Goal: Check status: Check status

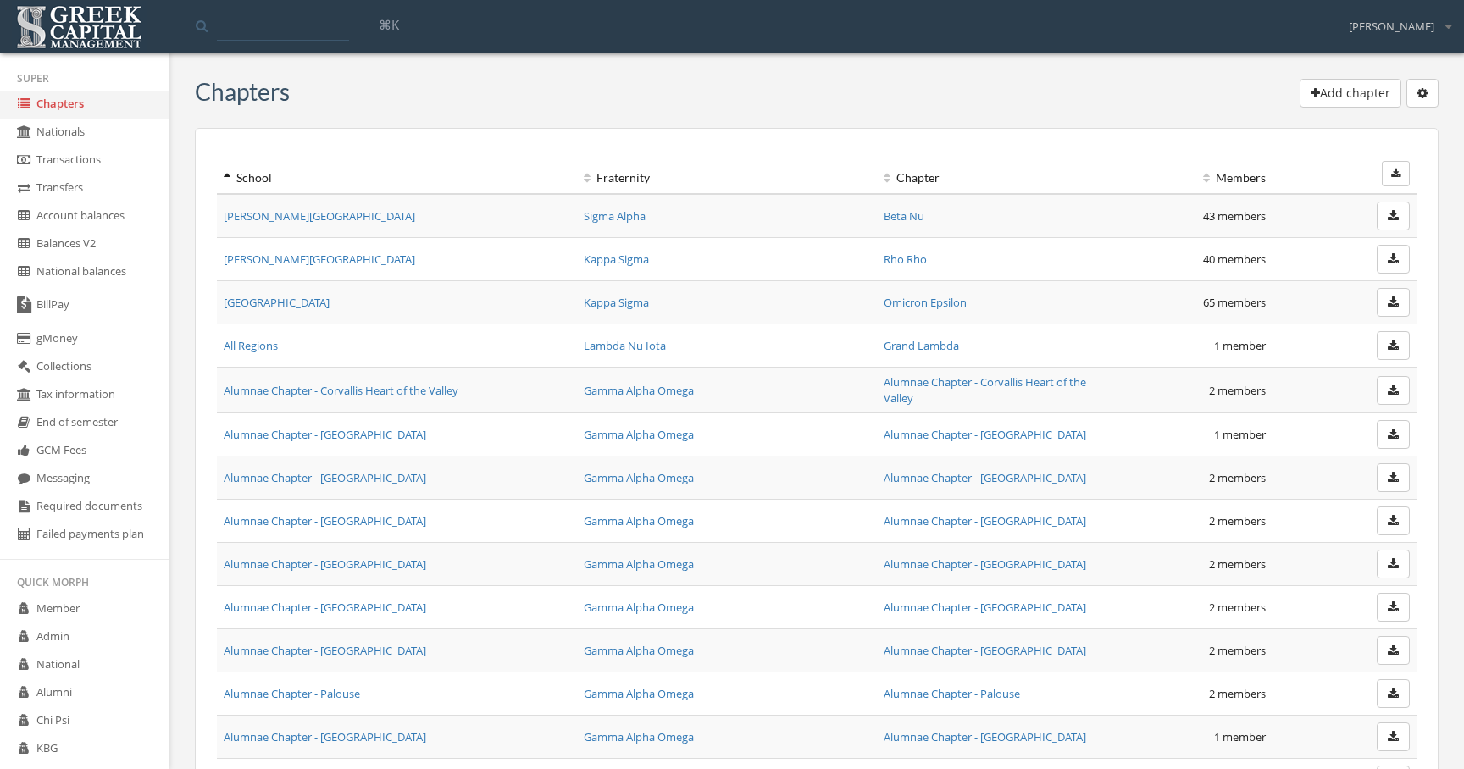
click at [281, 218] on link "[PERSON_NAME][GEOGRAPHIC_DATA]" at bounding box center [320, 215] width 192 height 15
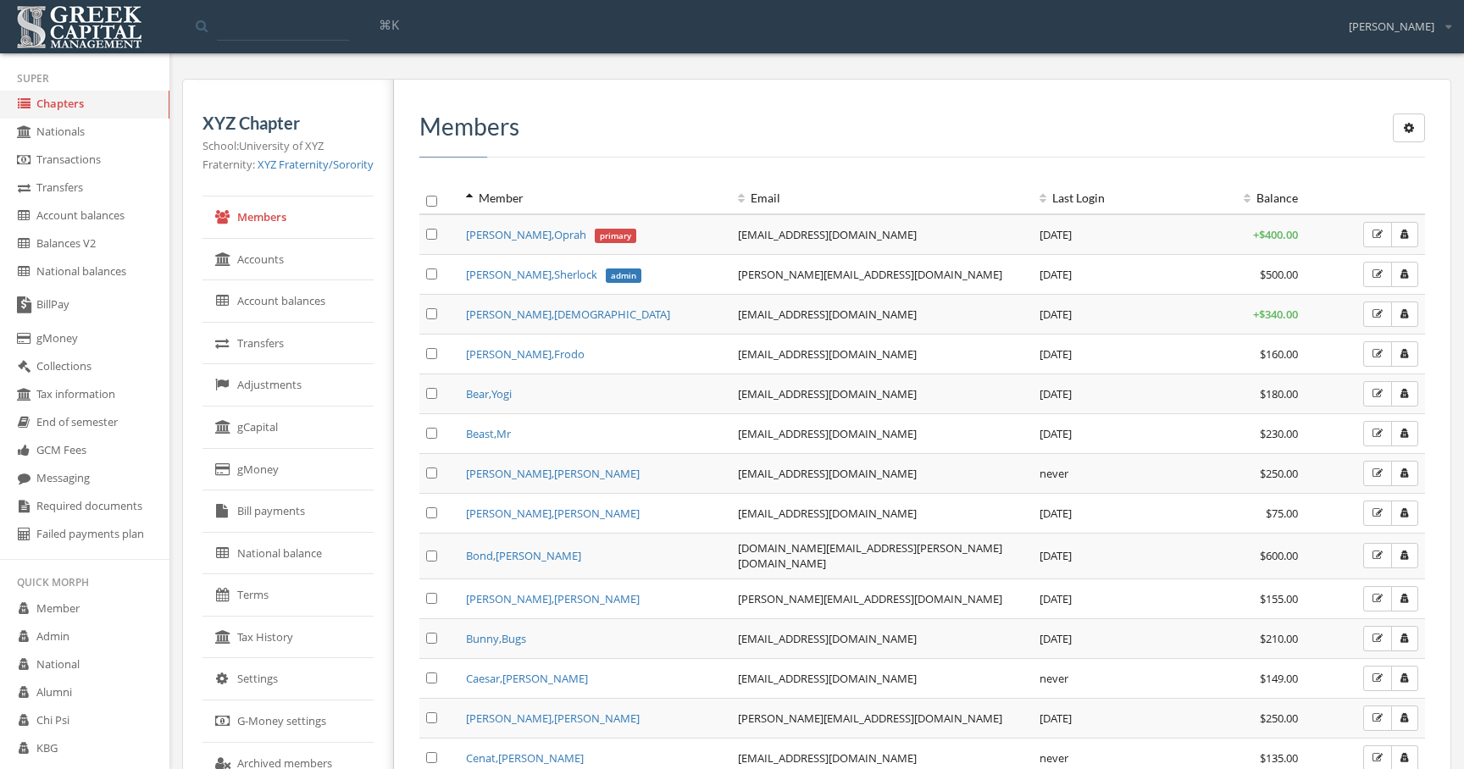
click at [300, 310] on link "Account balances" at bounding box center [288, 301] width 171 height 42
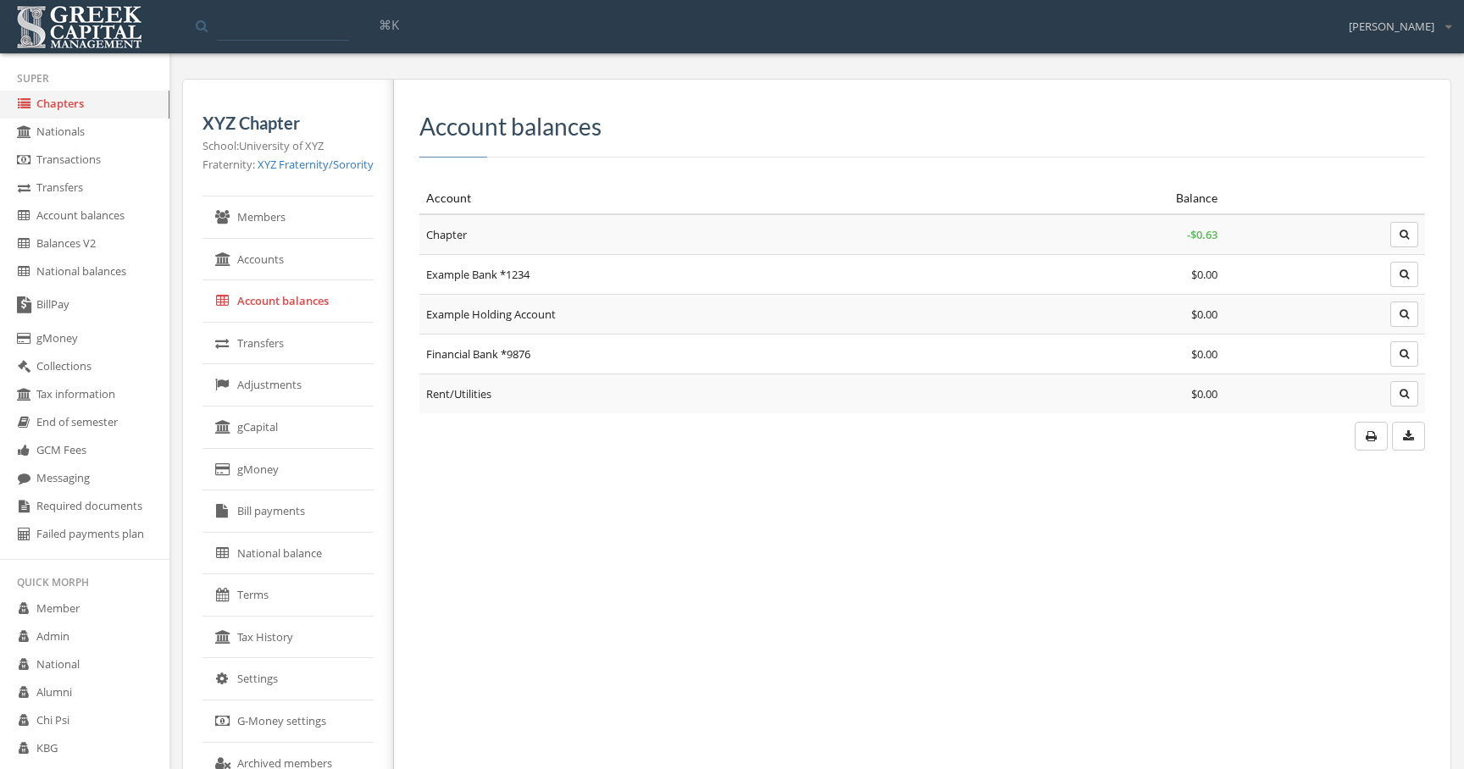
click at [1400, 237] on icon "button" at bounding box center [1404, 235] width 9 height 10
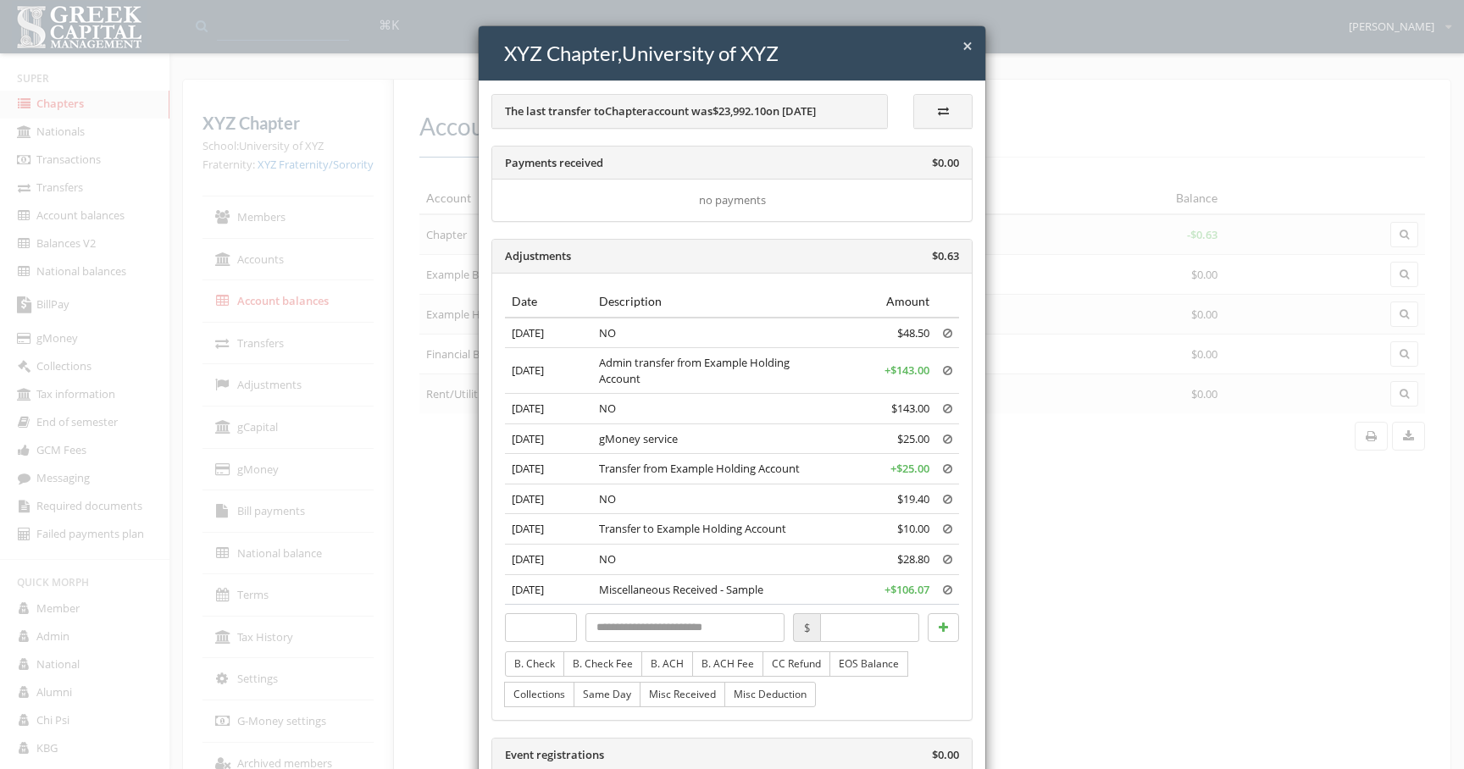
click at [1264, 341] on div "× Close XYZ Chapter , University of XYZ The last transfer to Chapter account wa…" at bounding box center [732, 384] width 1464 height 769
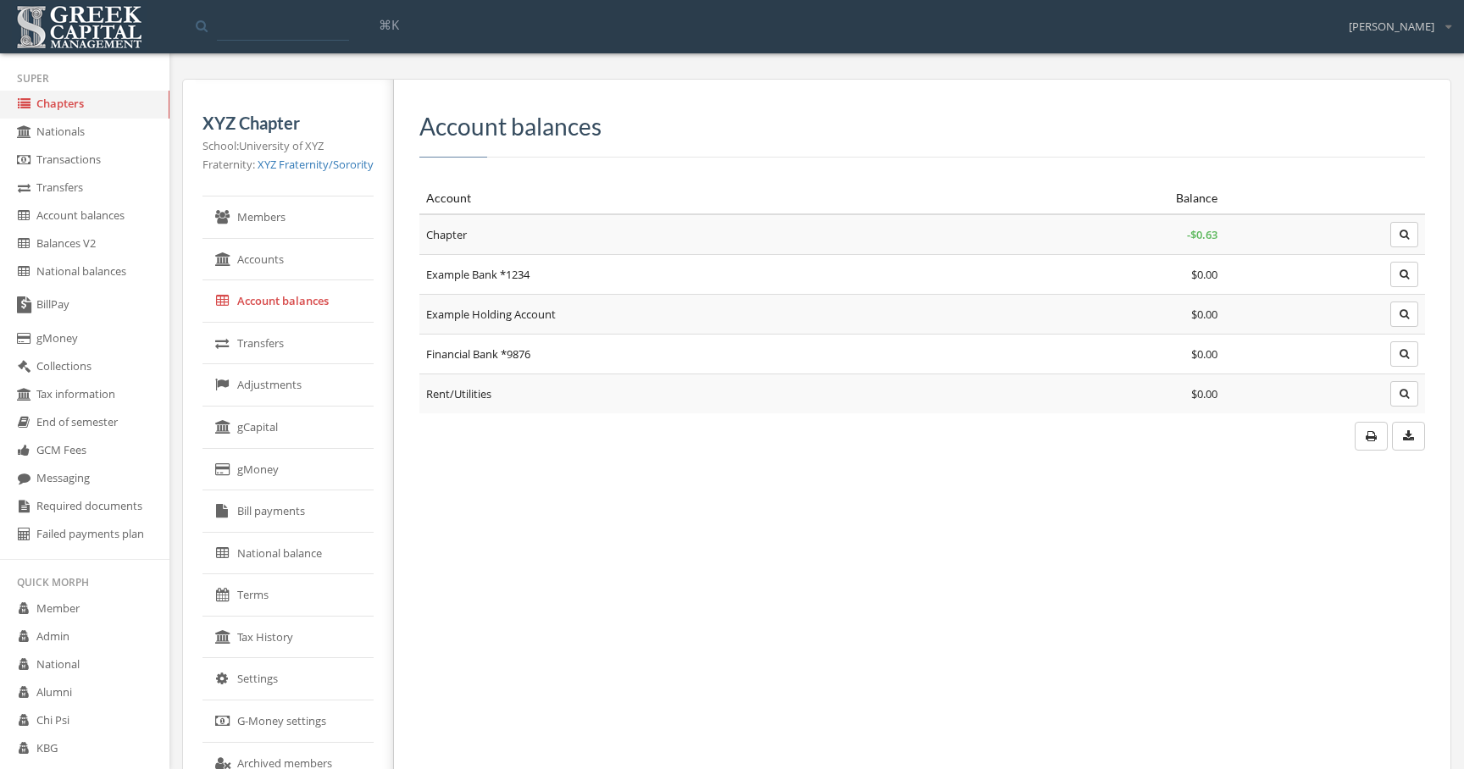
click at [1408, 274] on icon "button" at bounding box center [1404, 274] width 9 height 10
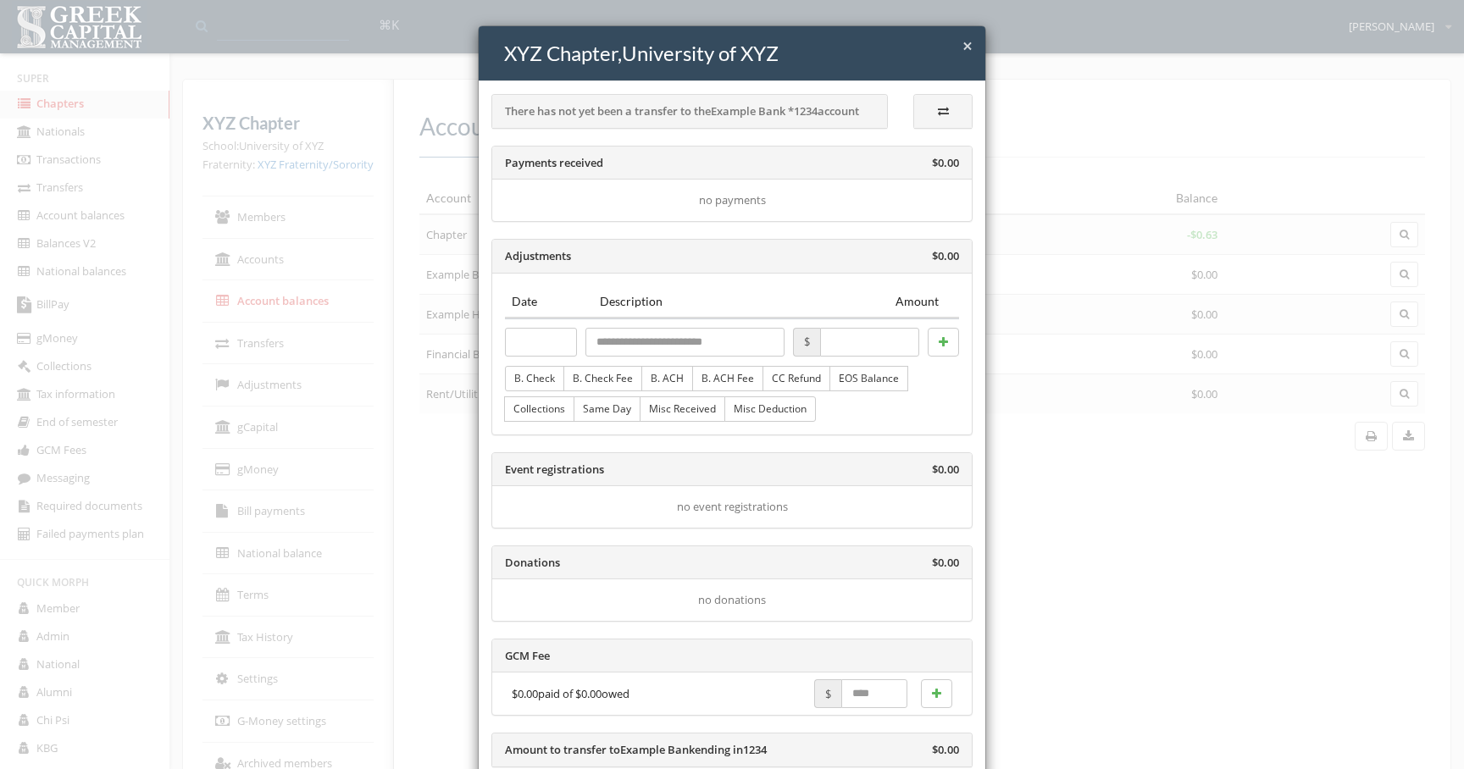
click at [1198, 384] on div "× Close XYZ Chapter , University of XYZ There has not yet been a transfer to th…" at bounding box center [732, 384] width 1464 height 769
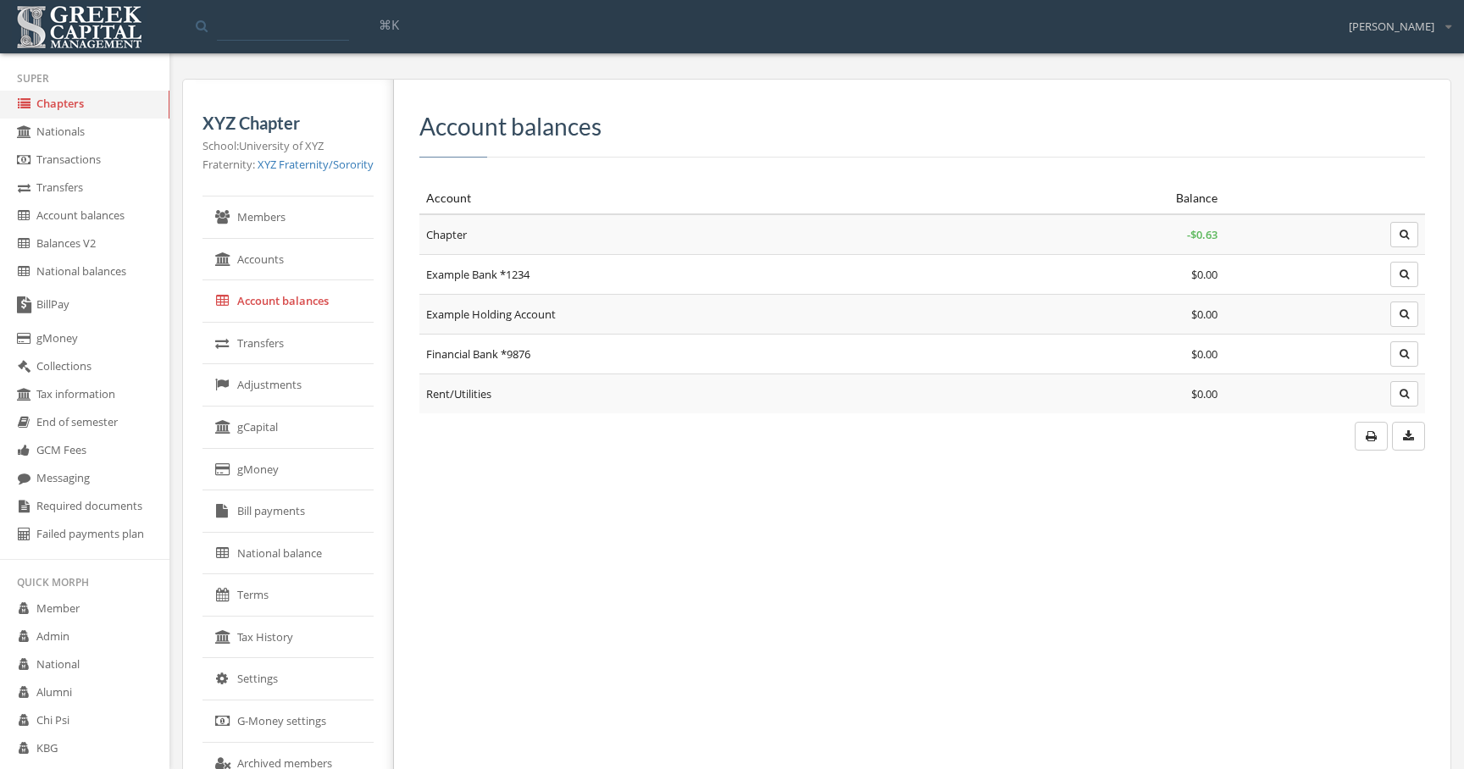
click at [1404, 312] on icon "button" at bounding box center [1404, 314] width 9 height 10
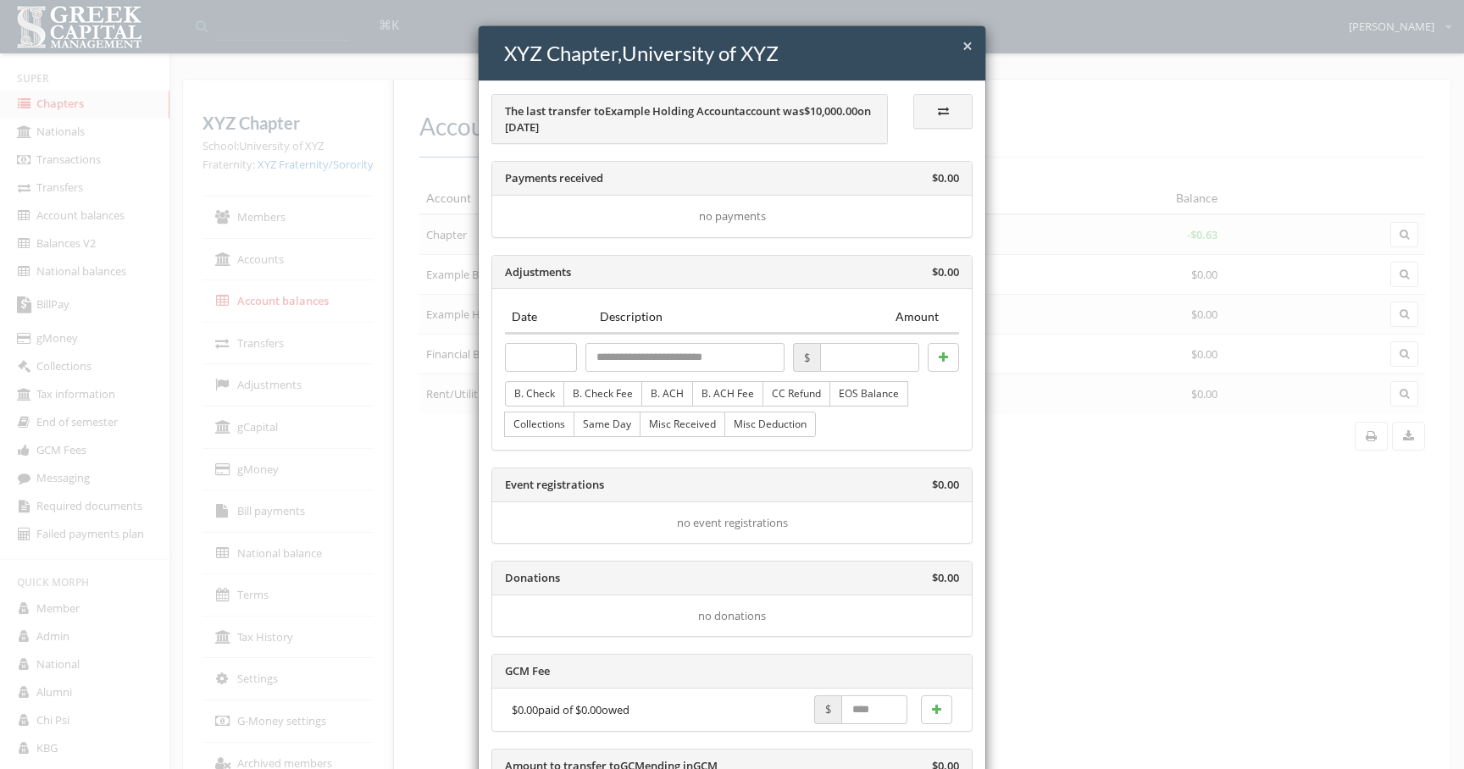
click at [1295, 383] on div "× Close XYZ Chapter , University of XYZ The last transfer to Example Holding Ac…" at bounding box center [732, 384] width 1464 height 769
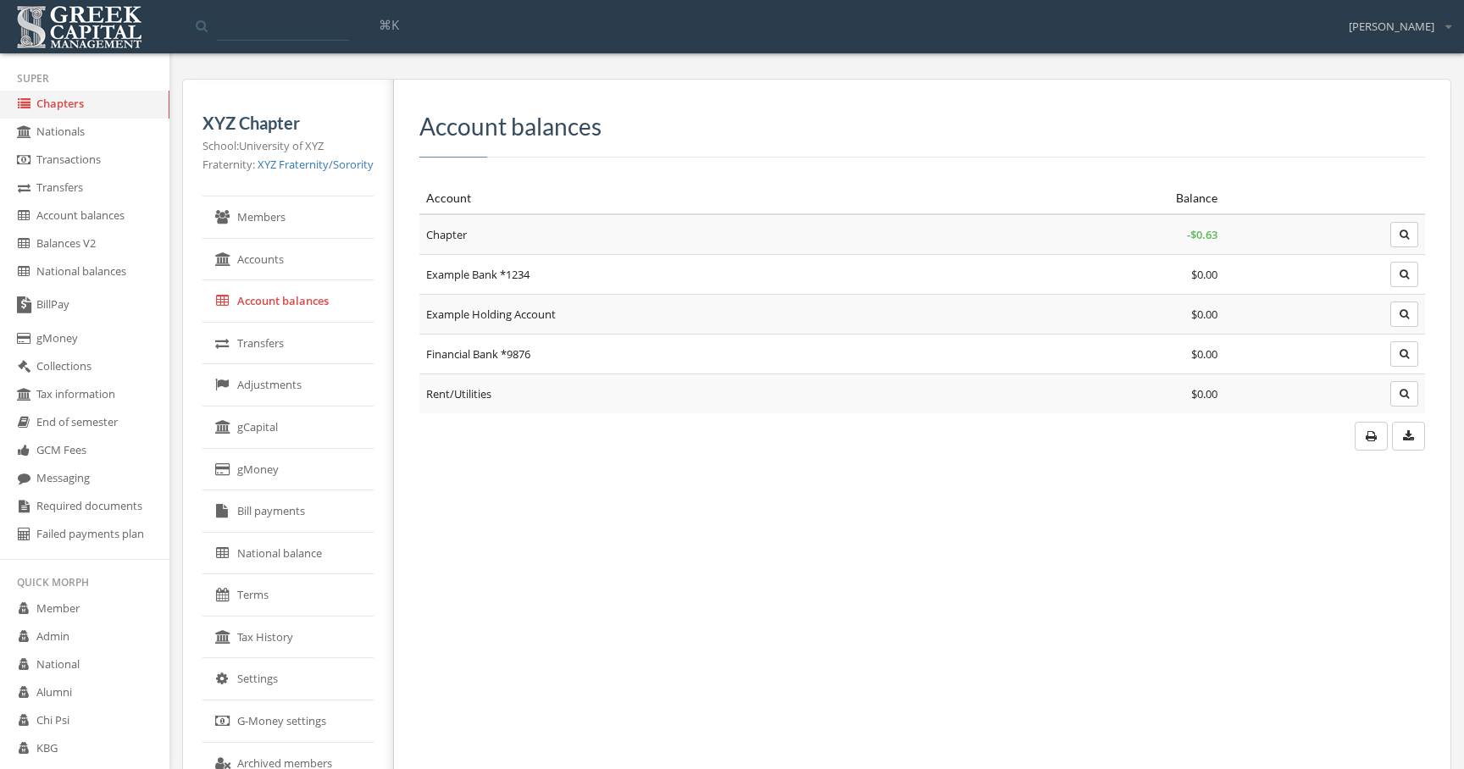
click at [1403, 355] on icon "button" at bounding box center [1404, 354] width 9 height 10
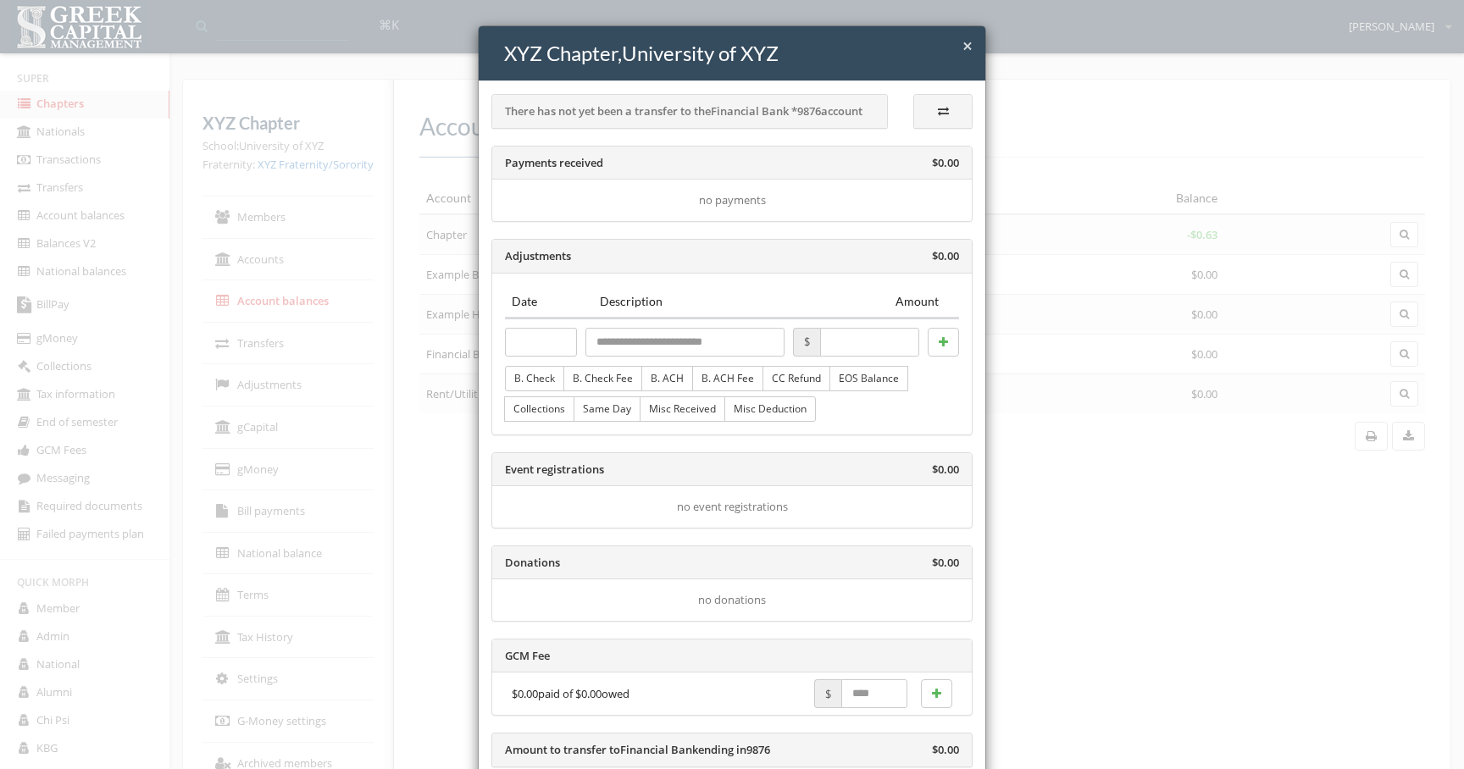
scroll to position [125, 0]
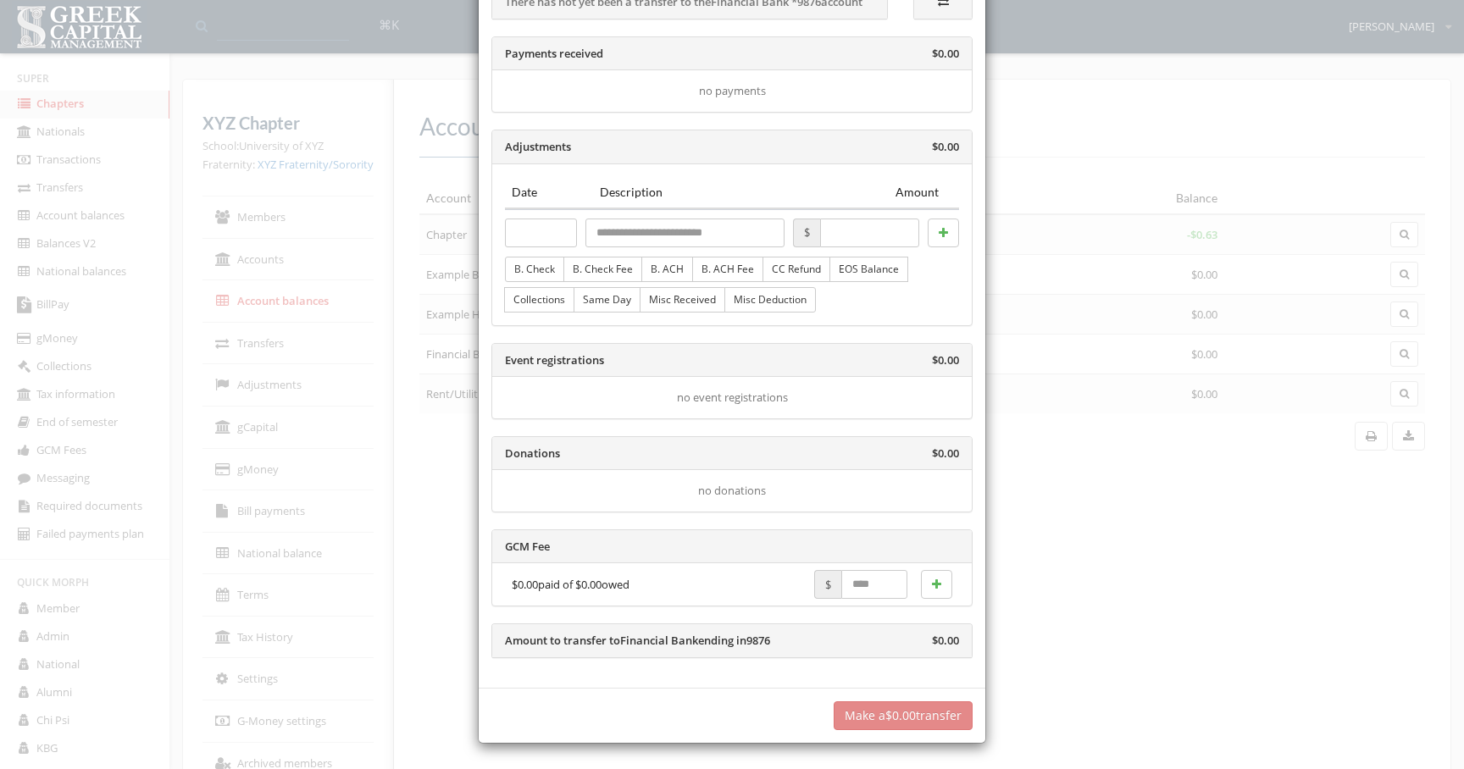
click at [1165, 458] on div "× Close XYZ Chapter , University of XYZ There has not yet been a transfer to th…" at bounding box center [732, 384] width 1464 height 769
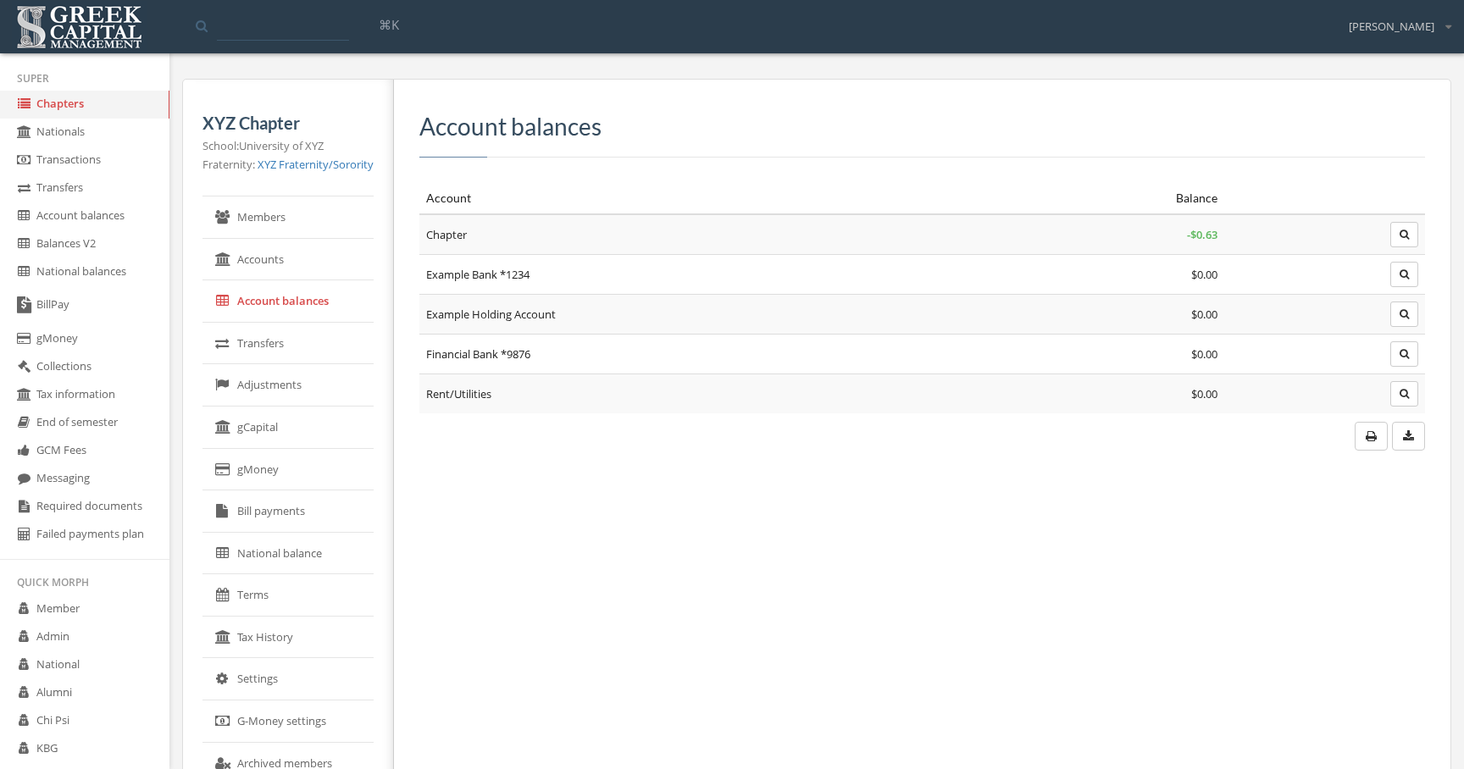
click at [1402, 237] on icon "button" at bounding box center [1404, 235] width 9 height 10
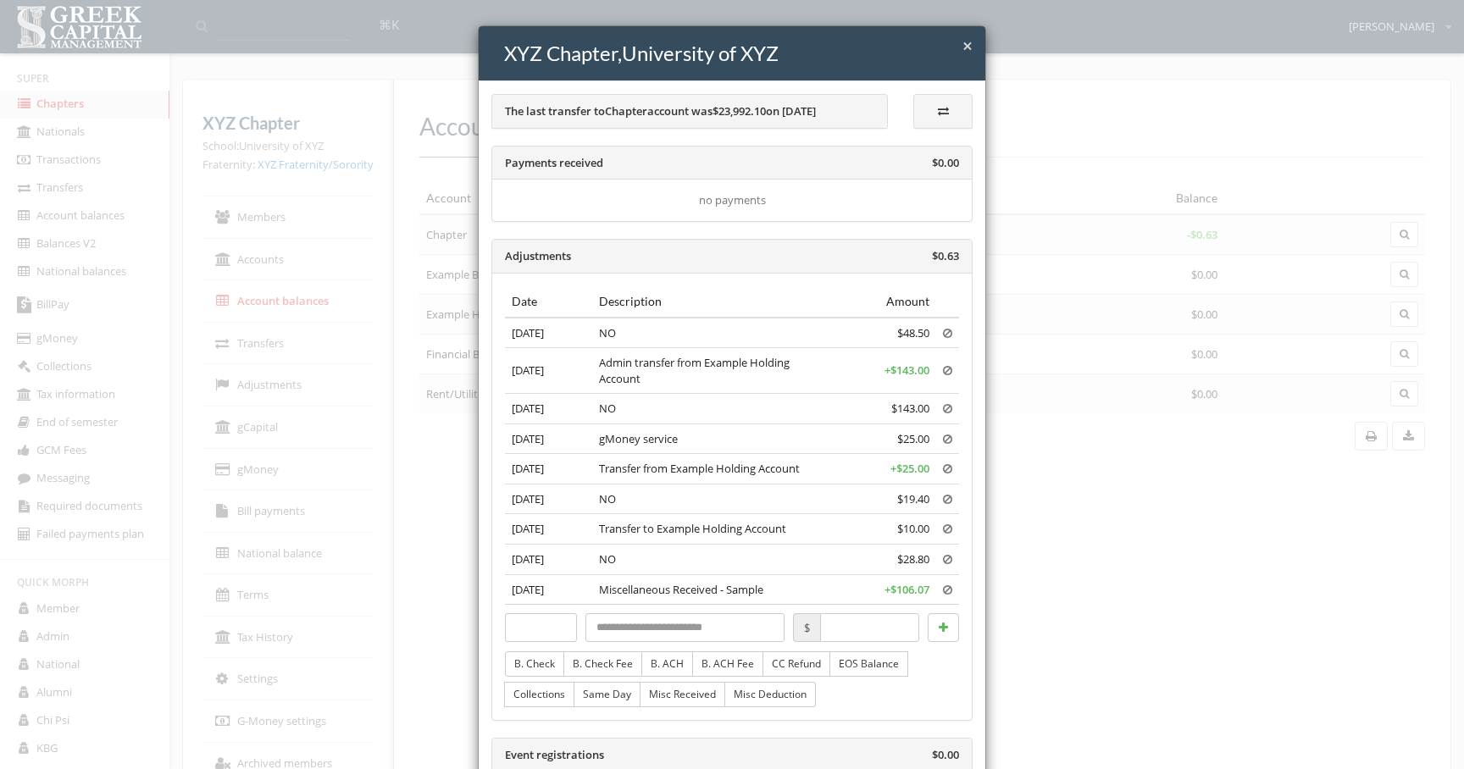
scroll to position [395, 0]
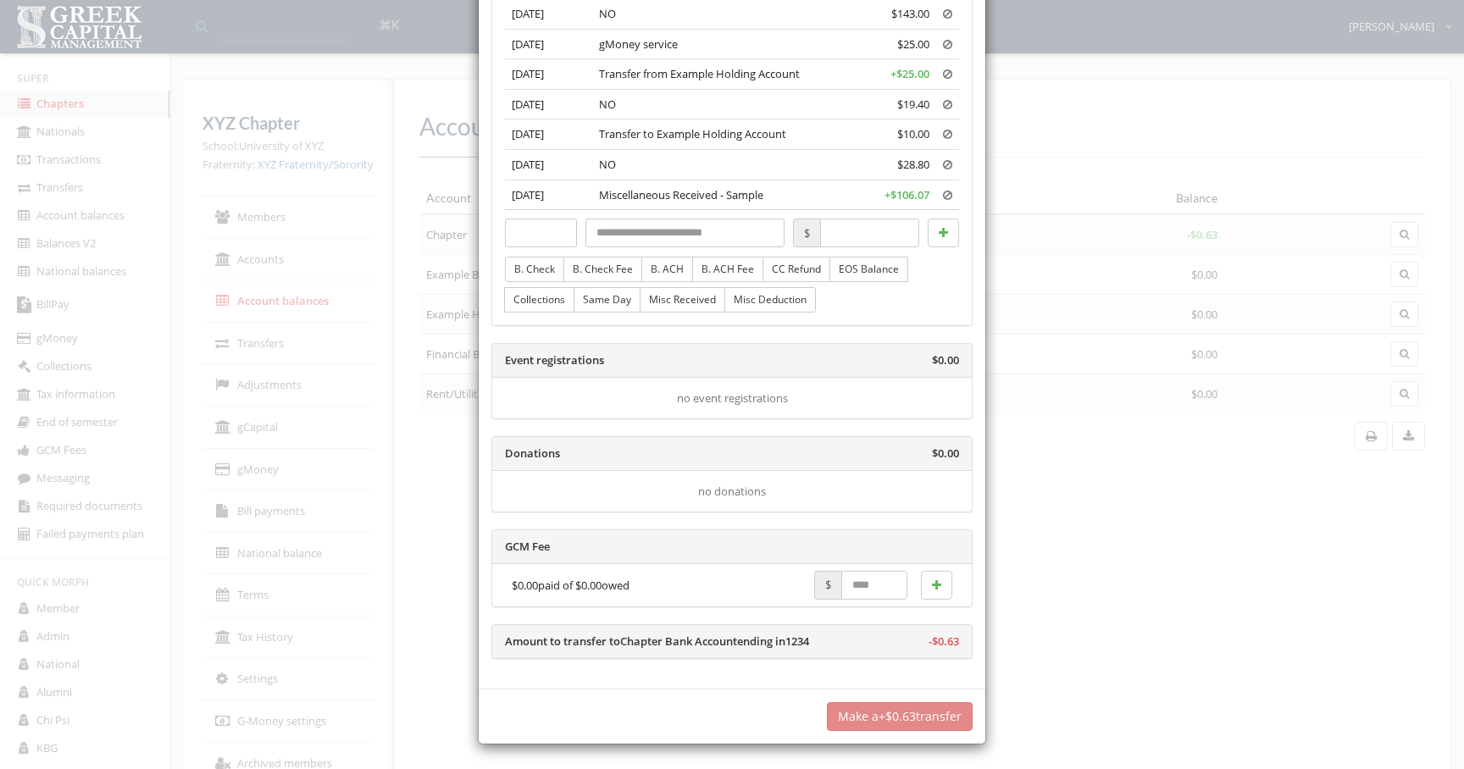
click at [1067, 452] on div "× Close XYZ Chapter , University of XYZ The last transfer to Chapter account wa…" at bounding box center [732, 384] width 1464 height 769
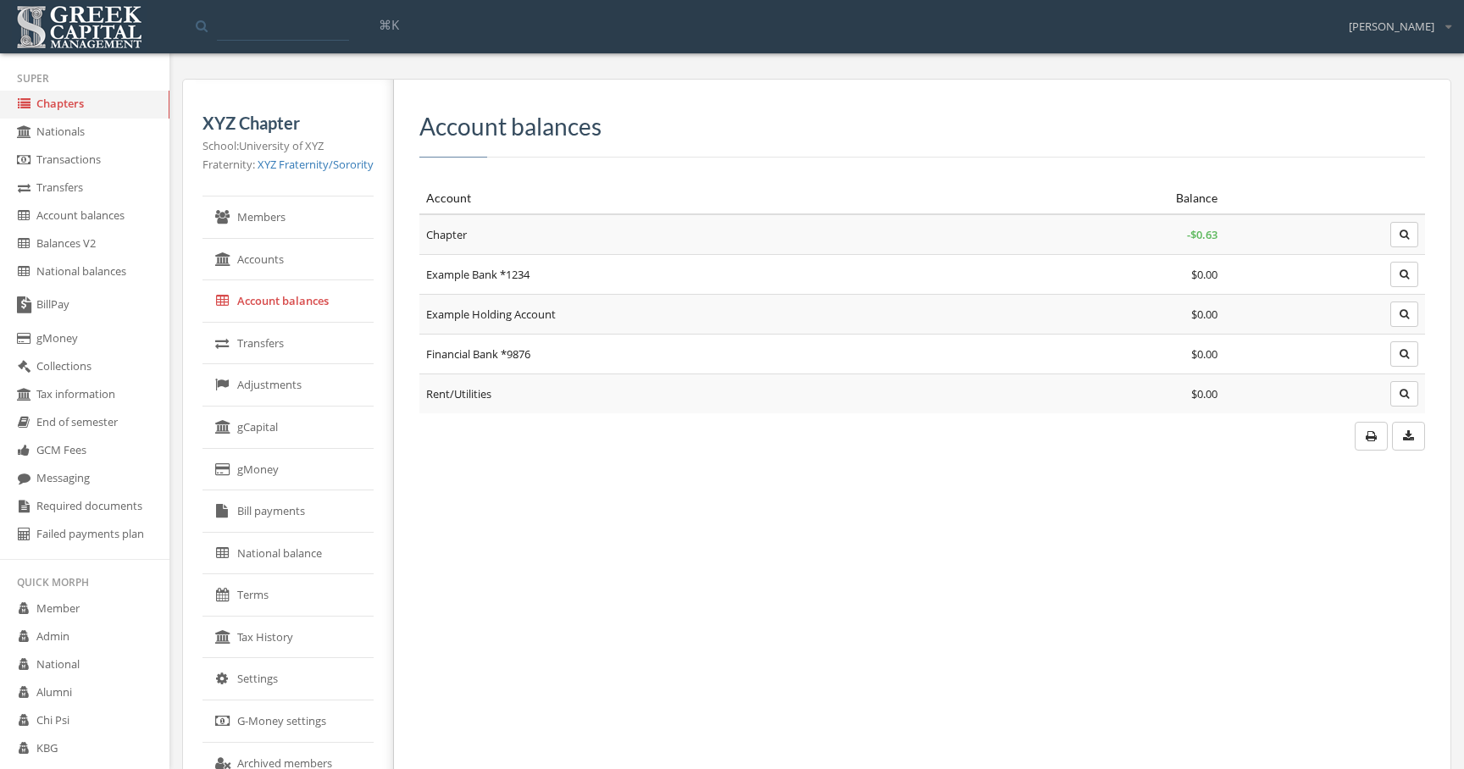
click at [97, 112] on link "Chapters" at bounding box center [84, 105] width 169 height 28
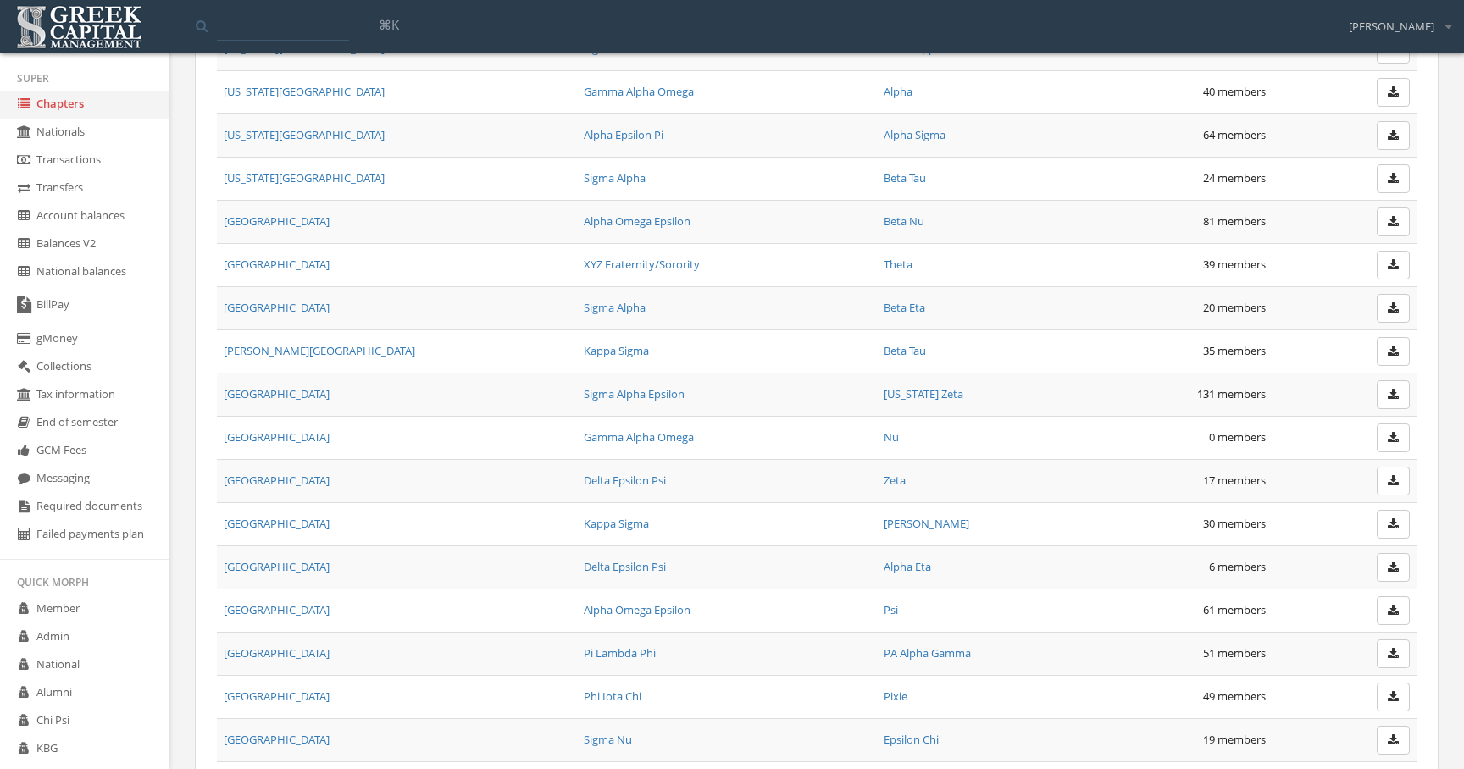
scroll to position [1424, 0]
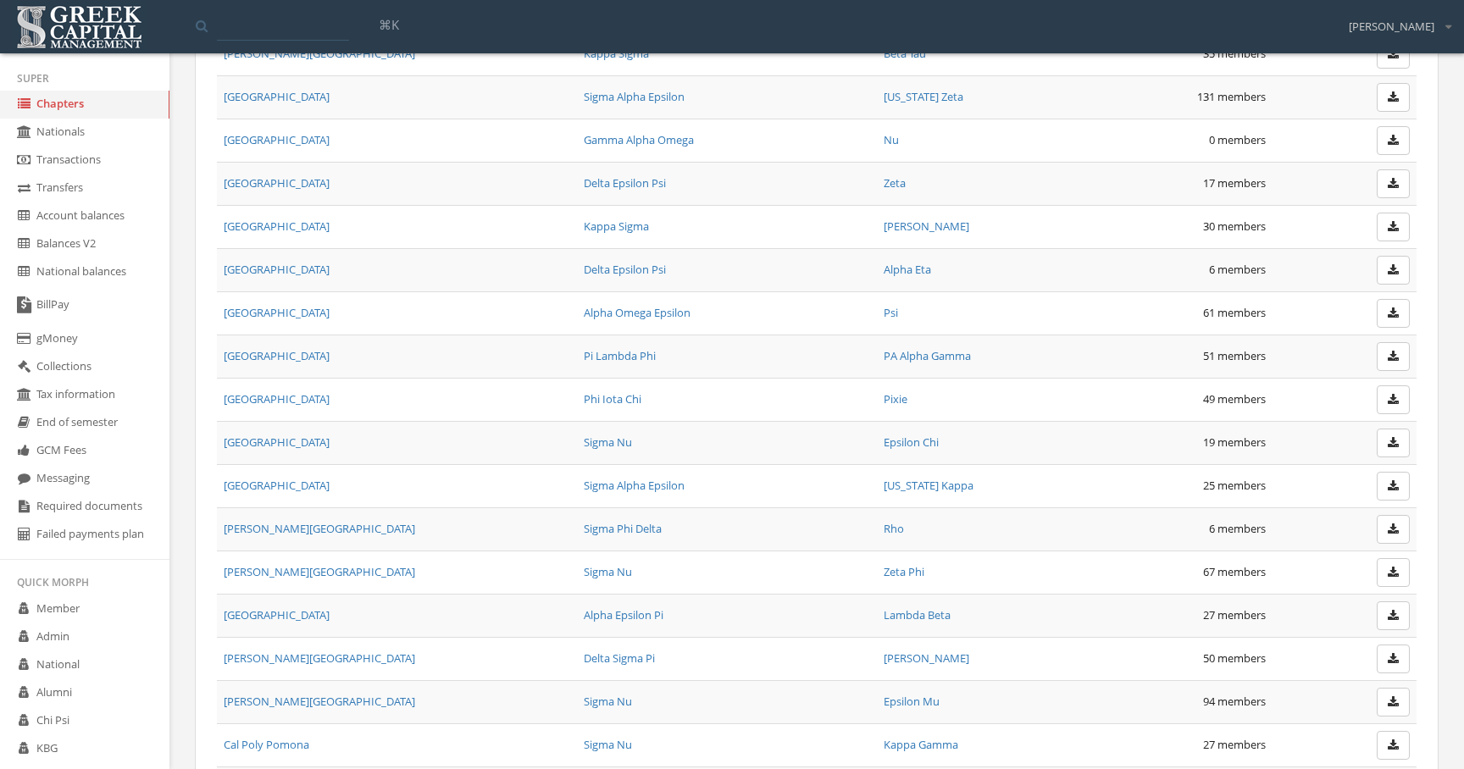
click at [314, 491] on td "[GEOGRAPHIC_DATA]" at bounding box center [397, 485] width 360 height 43
click at [319, 481] on link "[GEOGRAPHIC_DATA]" at bounding box center [277, 485] width 106 height 15
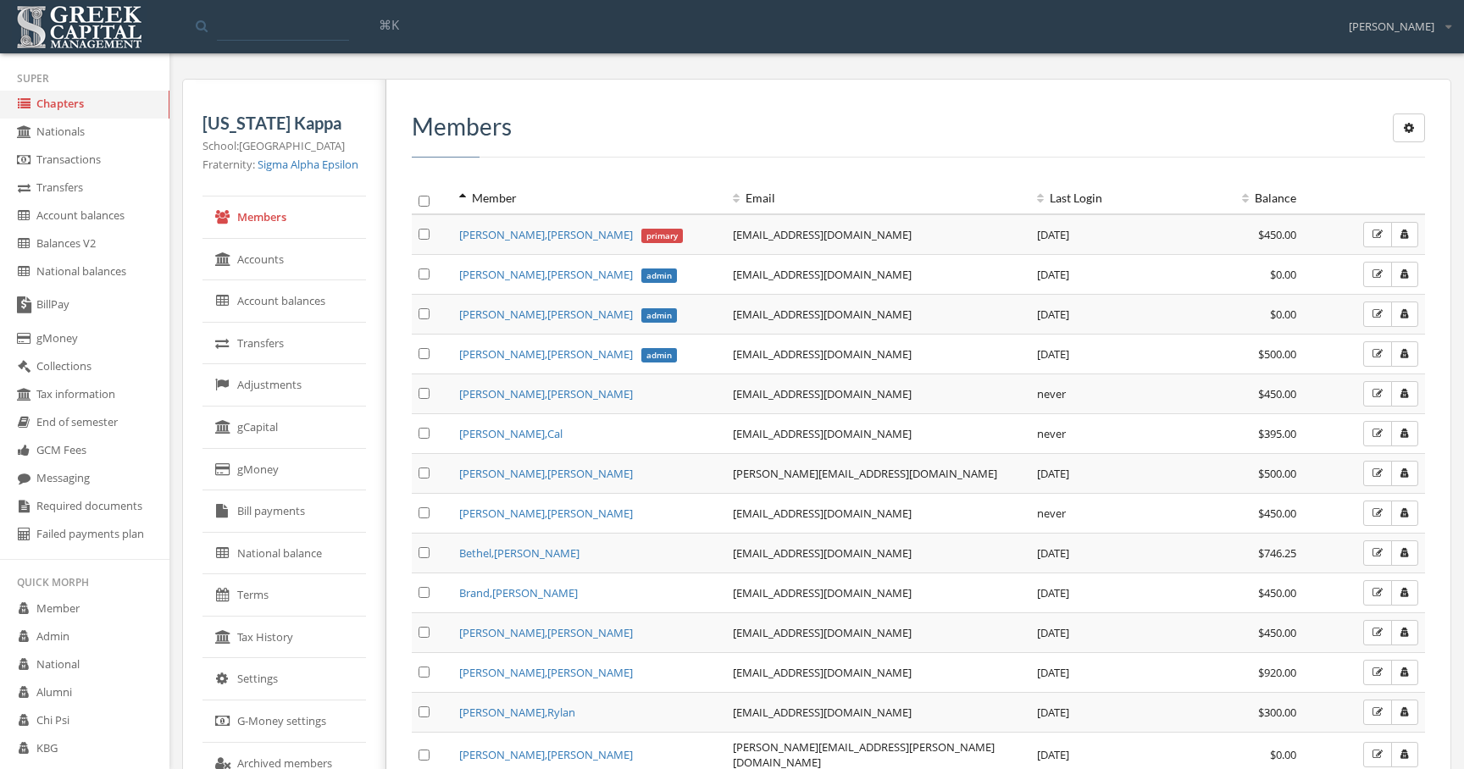
click at [356, 294] on link "Account balances" at bounding box center [285, 301] width 164 height 42
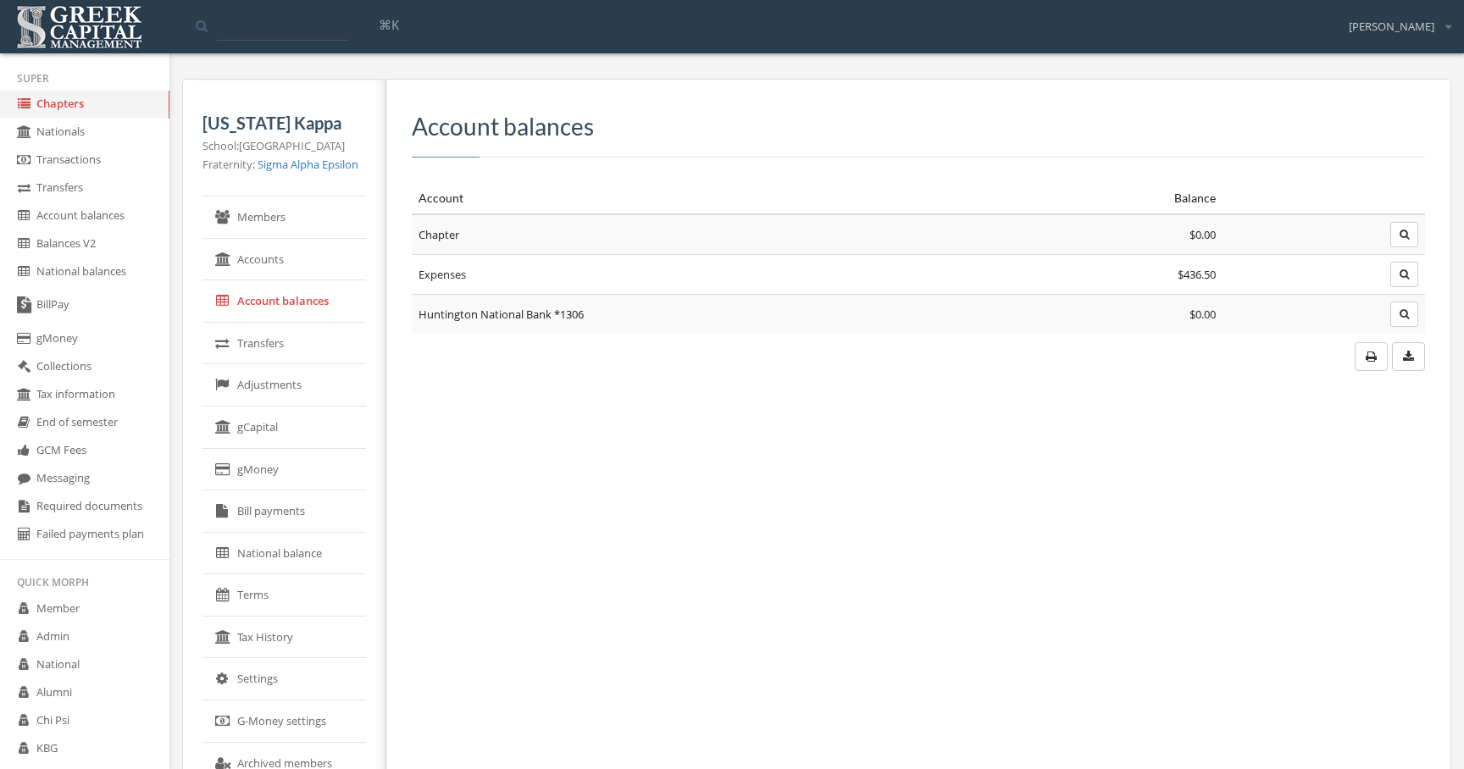
click at [1408, 268] on button "button" at bounding box center [1405, 274] width 28 height 25
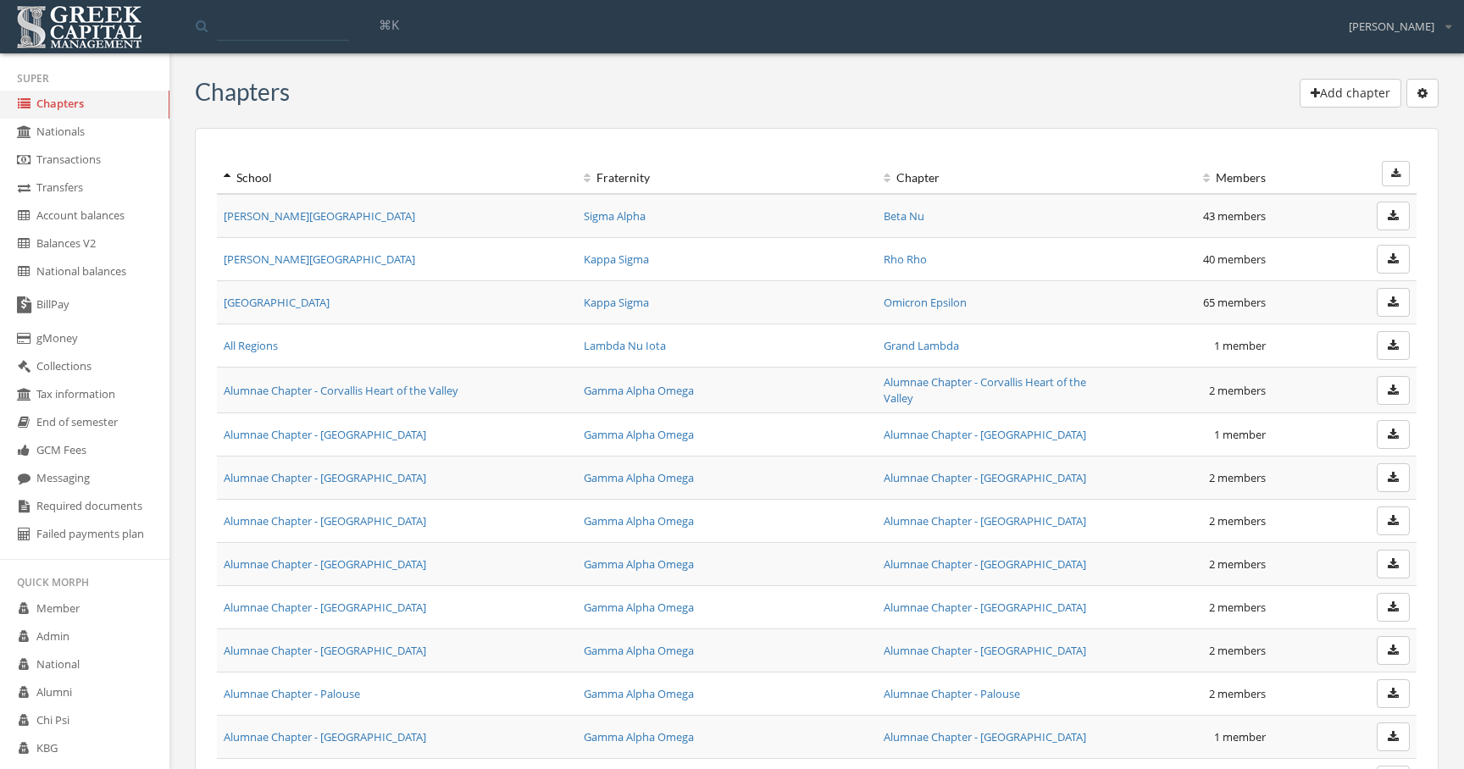
click at [294, 202] on td "[PERSON_NAME][GEOGRAPHIC_DATA]" at bounding box center [397, 216] width 360 height 44
click at [294, 215] on link "[PERSON_NAME][GEOGRAPHIC_DATA]" at bounding box center [320, 215] width 192 height 15
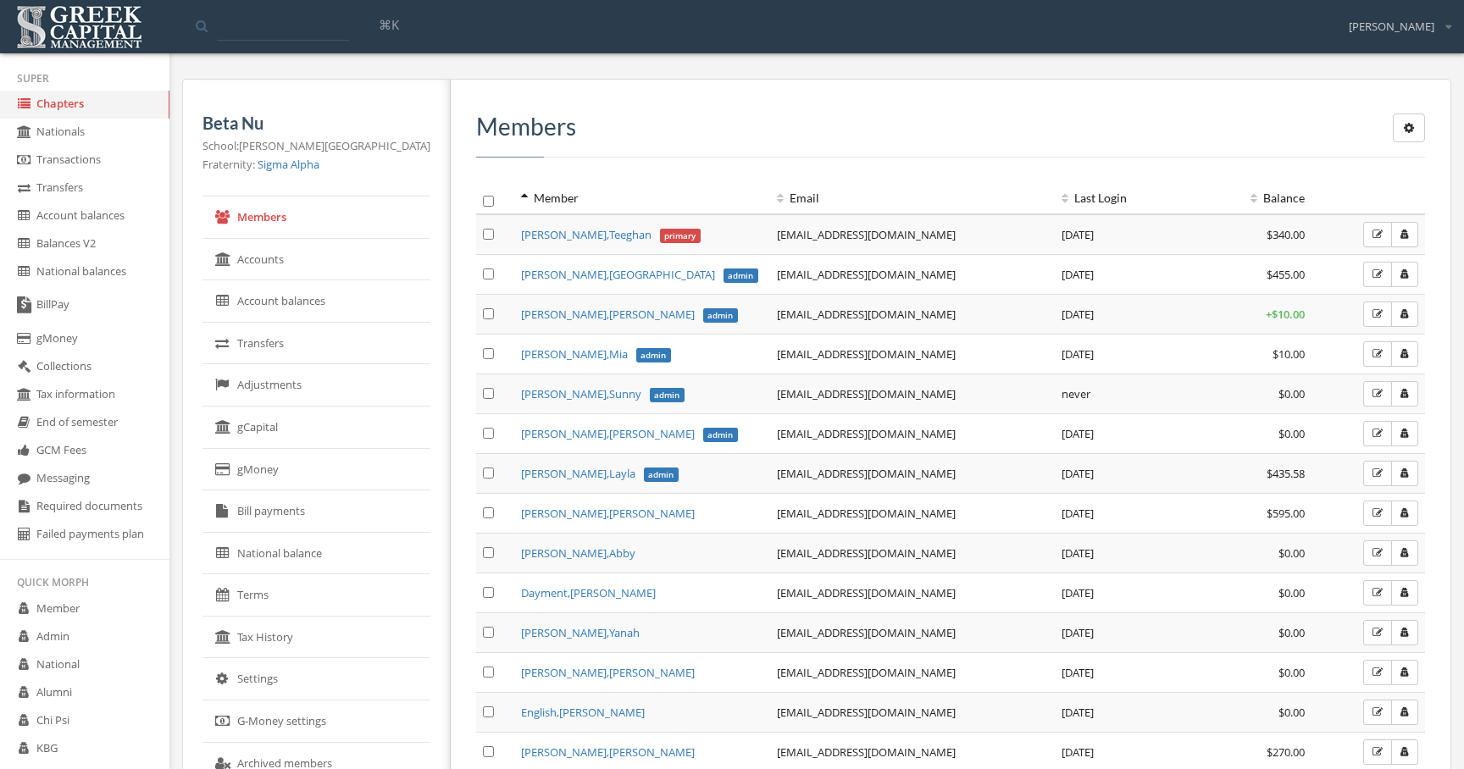
click at [353, 314] on link "Account balances" at bounding box center [317, 301] width 228 height 42
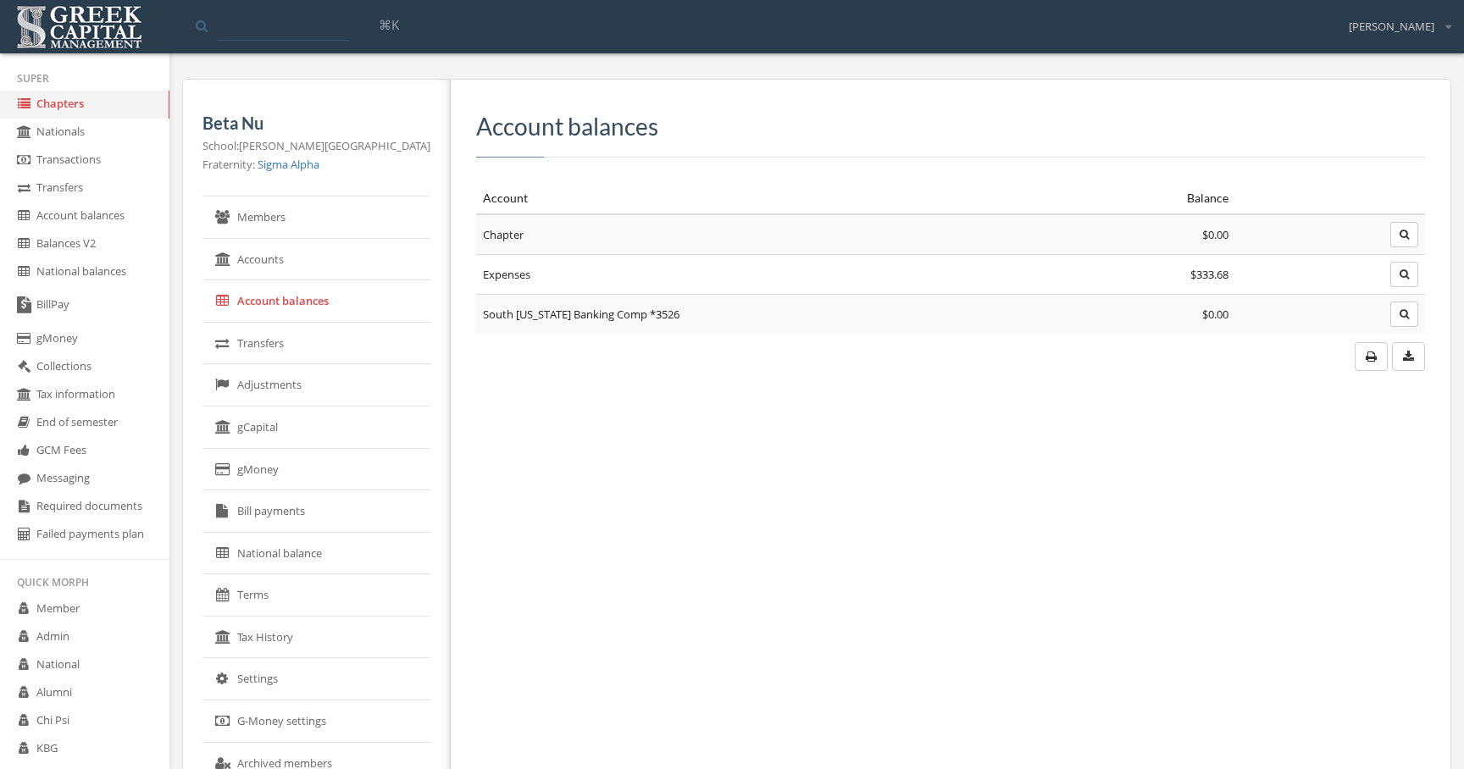
click at [1413, 243] on button "button" at bounding box center [1405, 234] width 28 height 25
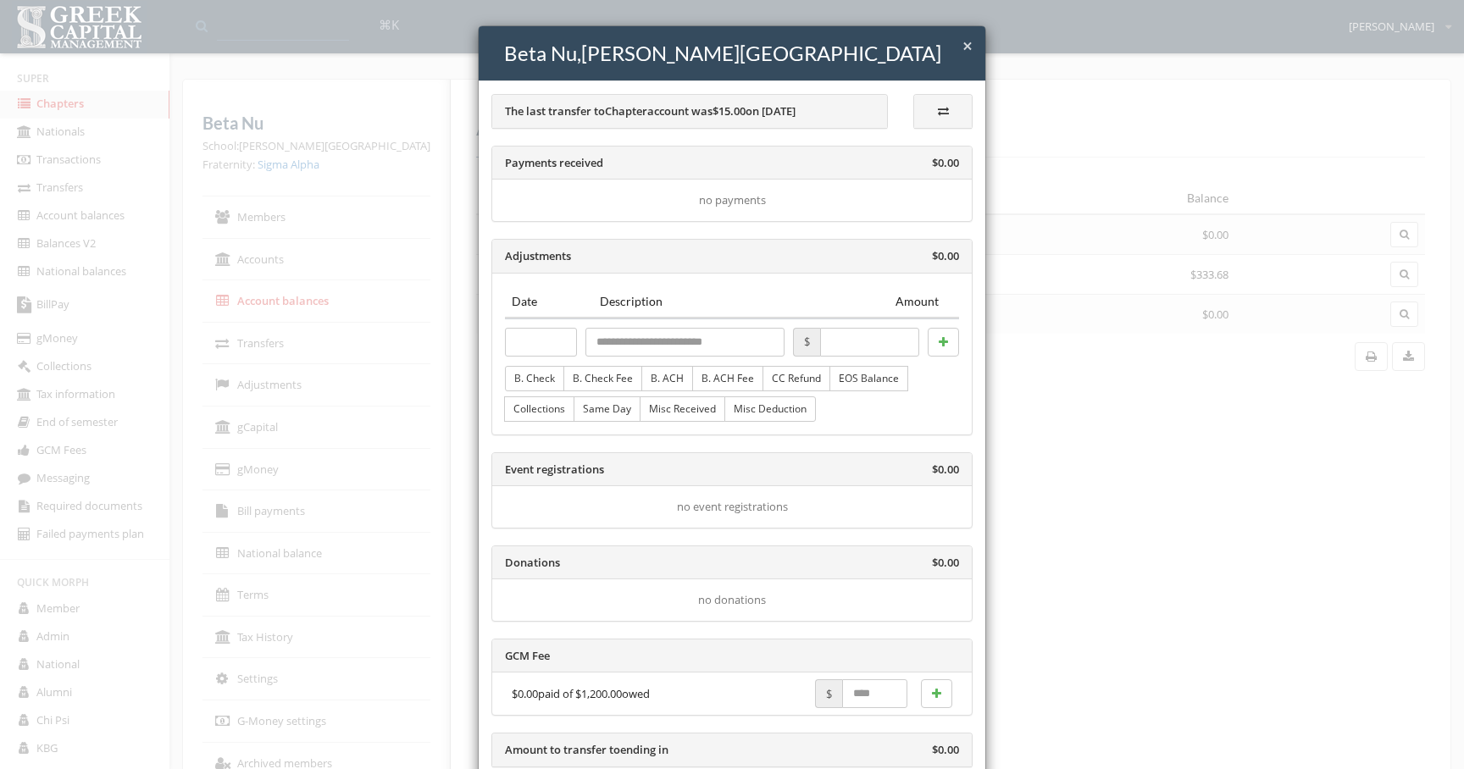
scroll to position [109, 0]
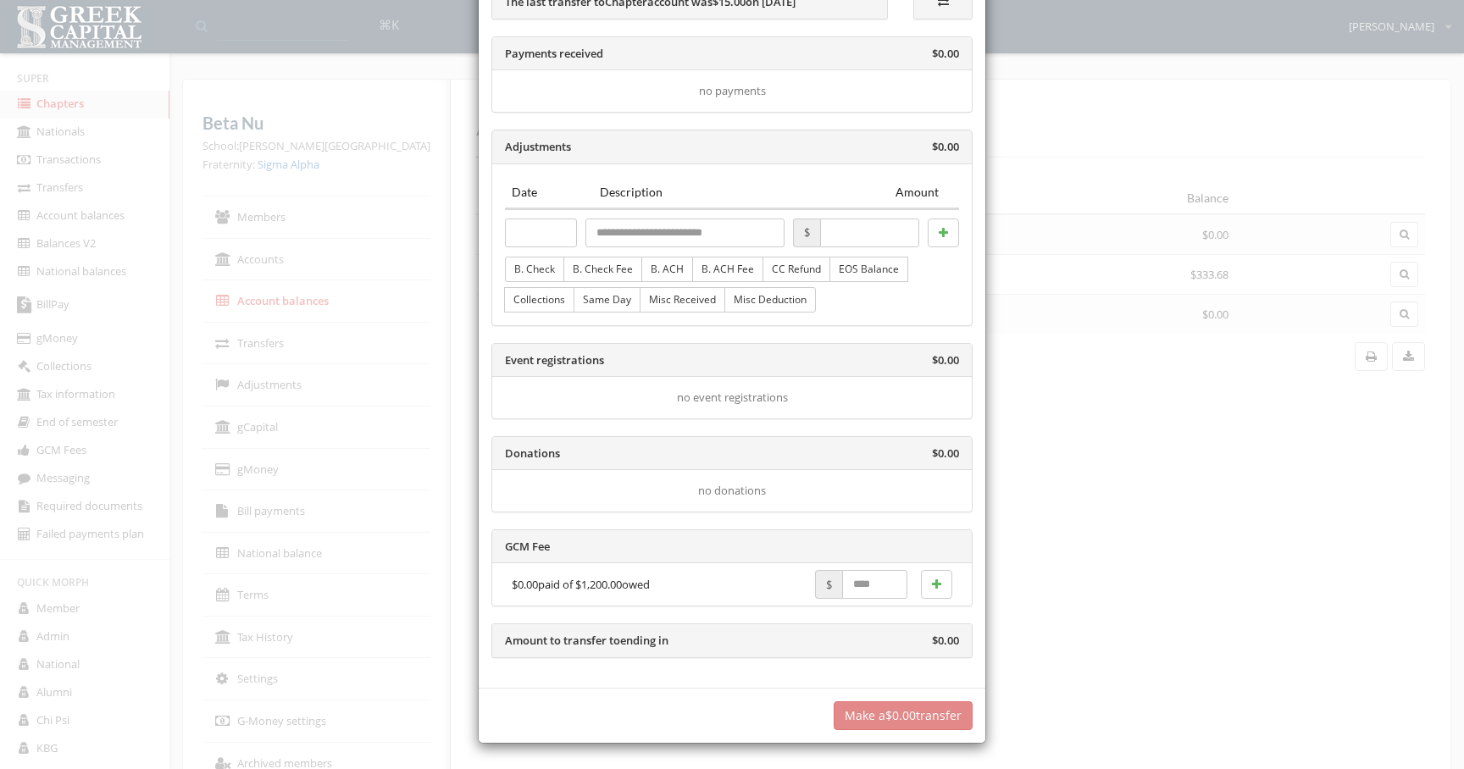
click at [1133, 433] on div "× Close Beta Nu , Abraham Baldwin Agricultural College The last transfer to Cha…" at bounding box center [732, 384] width 1464 height 769
